Goal: Task Accomplishment & Management: Complete application form

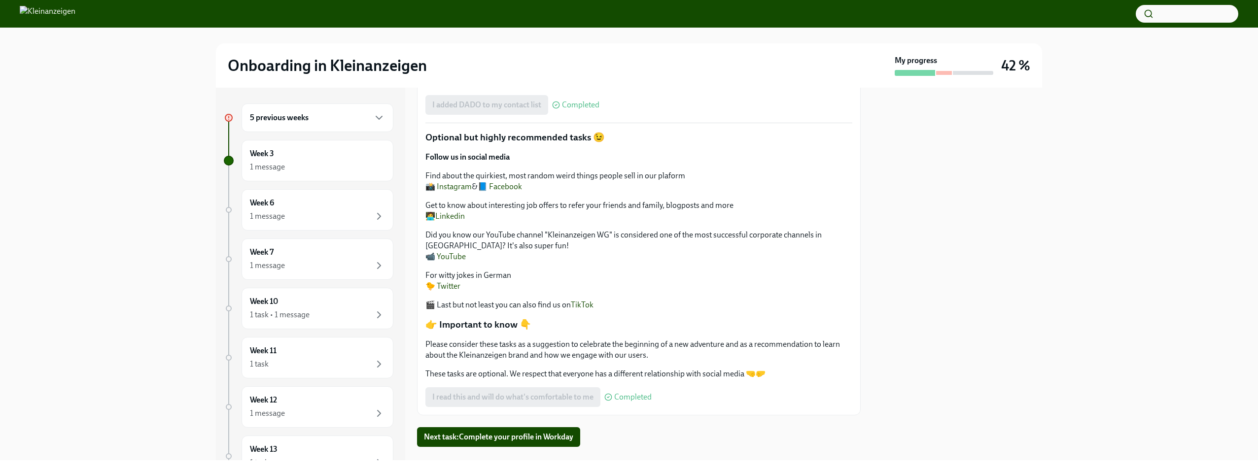
scroll to position [165, 0]
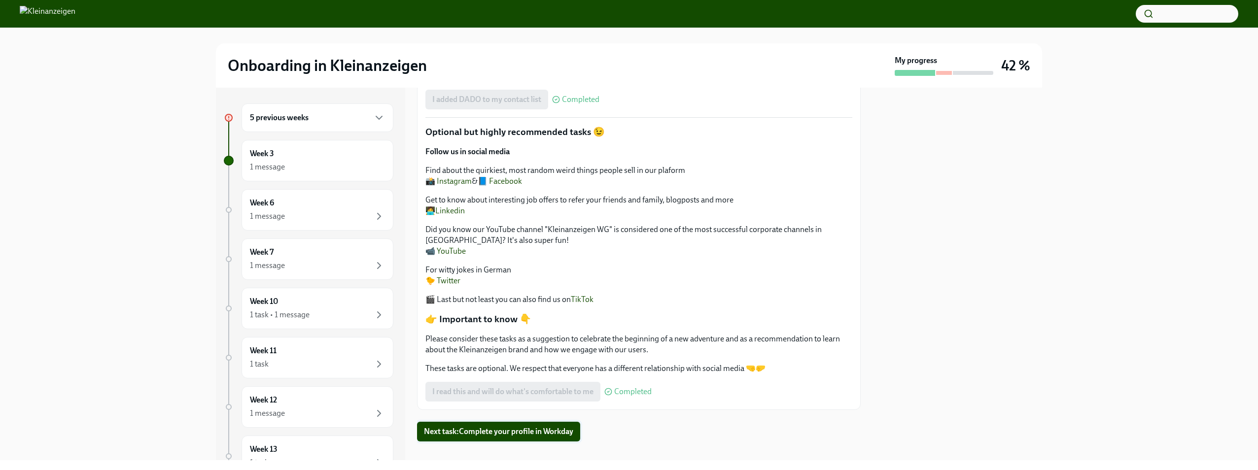
click at [470, 427] on span "Next task : Complete your profile in Workday" at bounding box center [498, 432] width 149 height 10
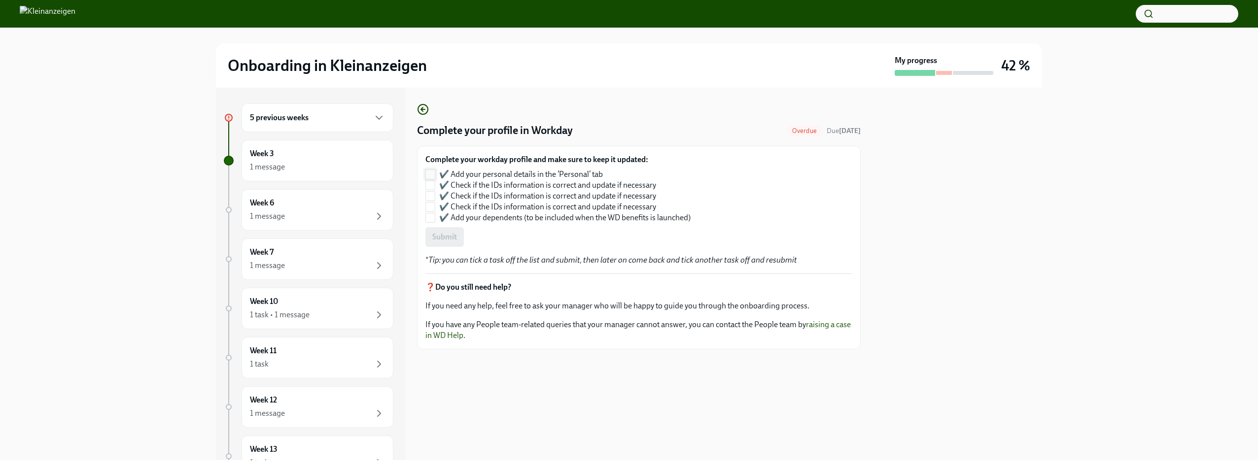
click at [428, 171] on input "✔️ Add your personal details in the ‘Personal’ tab" at bounding box center [430, 174] width 9 height 9
checkbox input "true"
click at [430, 185] on input "✔️ Check if the IDs information is correct and update if necessary" at bounding box center [430, 185] width 9 height 9
checkbox input "true"
click at [430, 194] on input "✔️ Check if the IDs information is correct and update if necessary" at bounding box center [430, 196] width 9 height 9
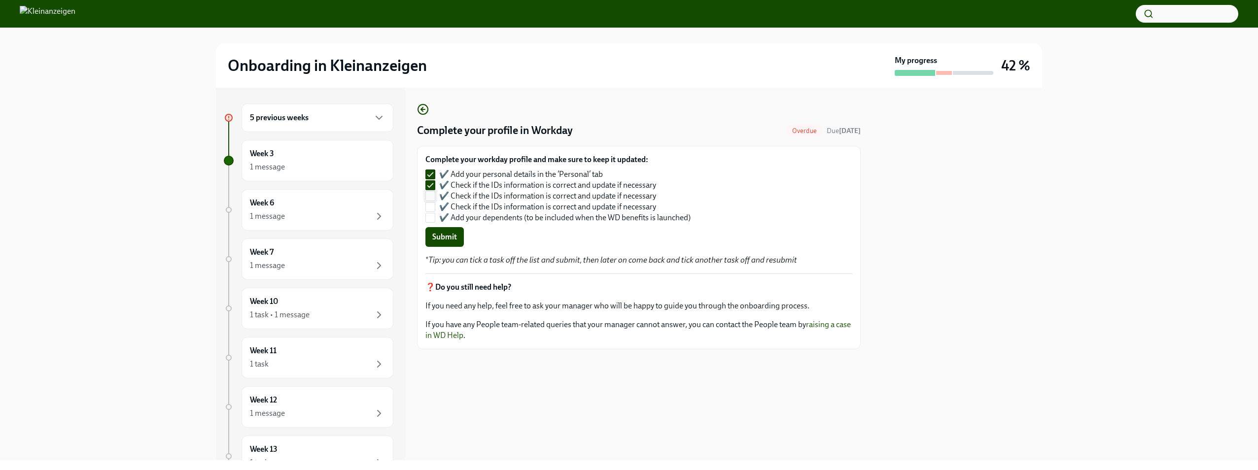
checkbox input "true"
click at [429, 203] on input "✔️ Check if the IDs information is correct and update if necessary" at bounding box center [430, 207] width 9 height 9
checkbox input "true"
click at [430, 214] on input "✔️ Add your dependents (to be included when the WD benefits is launched)" at bounding box center [430, 217] width 9 height 9
checkbox input "true"
